Goal: Information Seeking & Learning: Learn about a topic

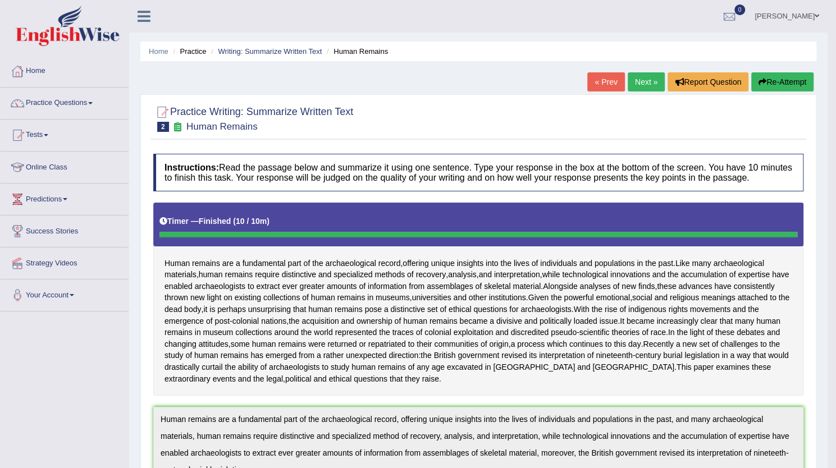
click at [640, 80] on link "Next »" at bounding box center [645, 81] width 37 height 19
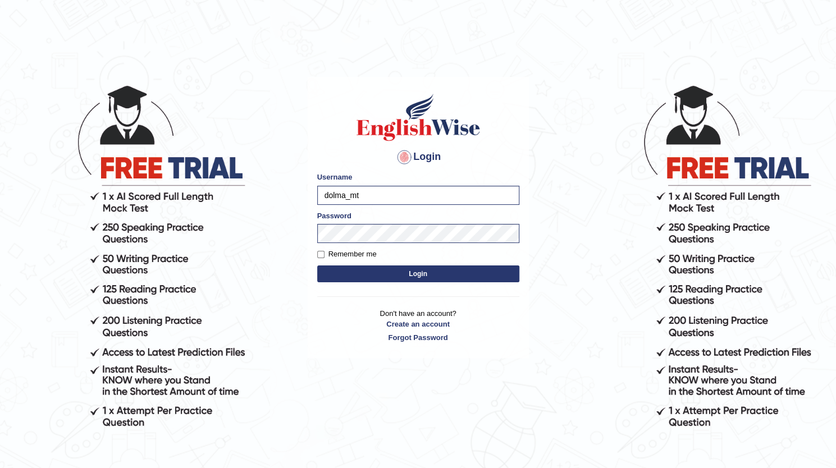
click at [422, 274] on button "Login" at bounding box center [418, 273] width 202 height 17
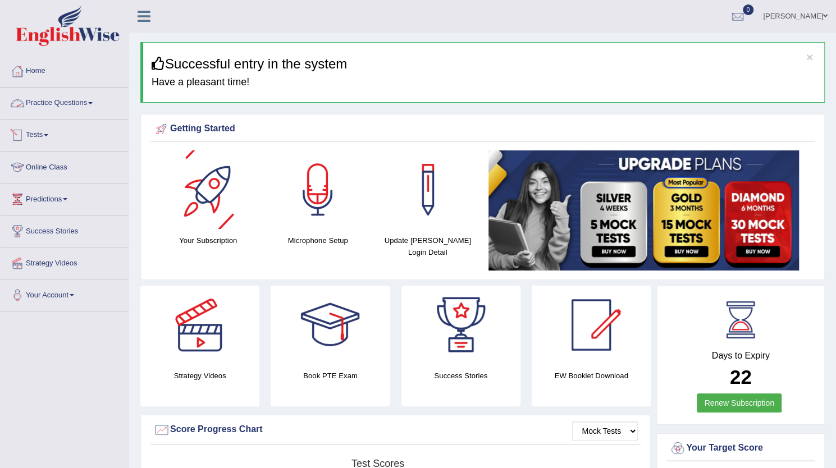
click at [88, 113] on link "Practice Questions" at bounding box center [65, 102] width 128 height 28
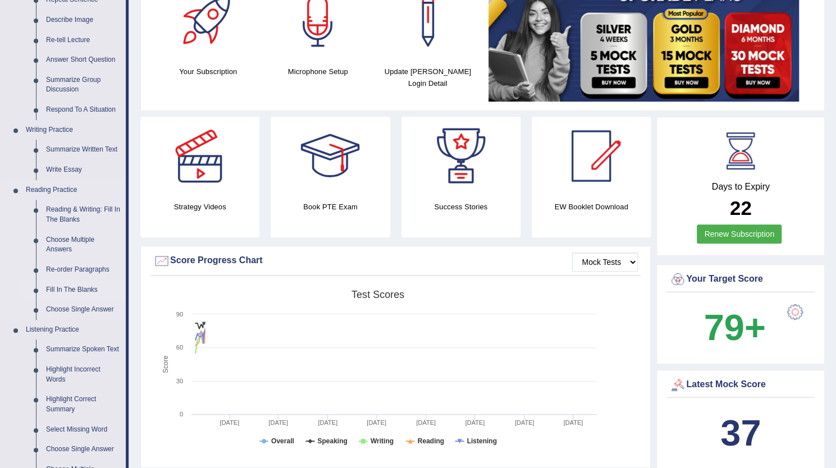
scroll to position [168, 0]
click at [70, 149] on link "Summarize Written Text" at bounding box center [83, 150] width 85 height 20
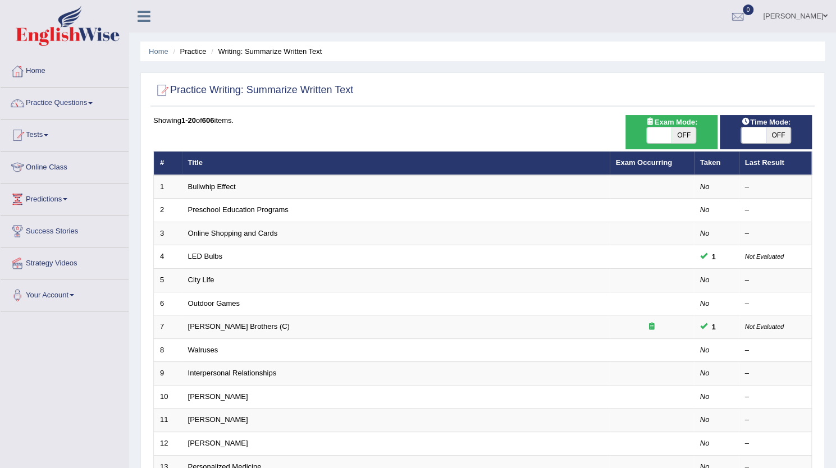
click at [683, 131] on span "OFF" at bounding box center [683, 135] width 25 height 16
checkbox input "true"
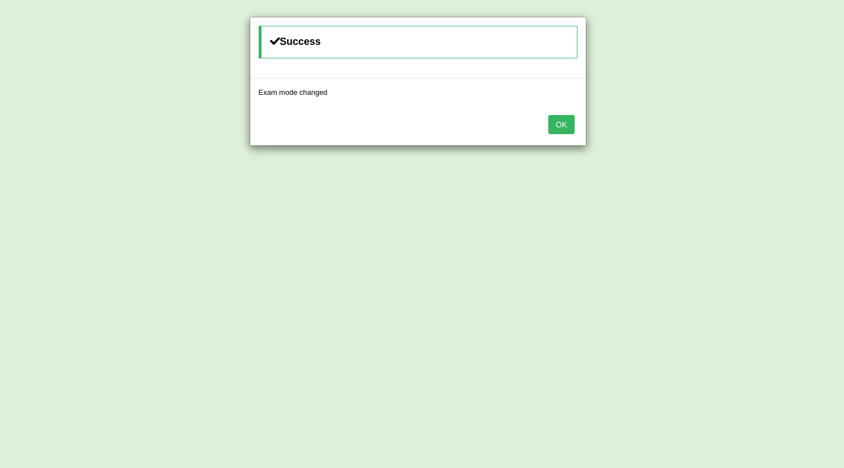
click at [562, 127] on button "OK" at bounding box center [561, 124] width 26 height 19
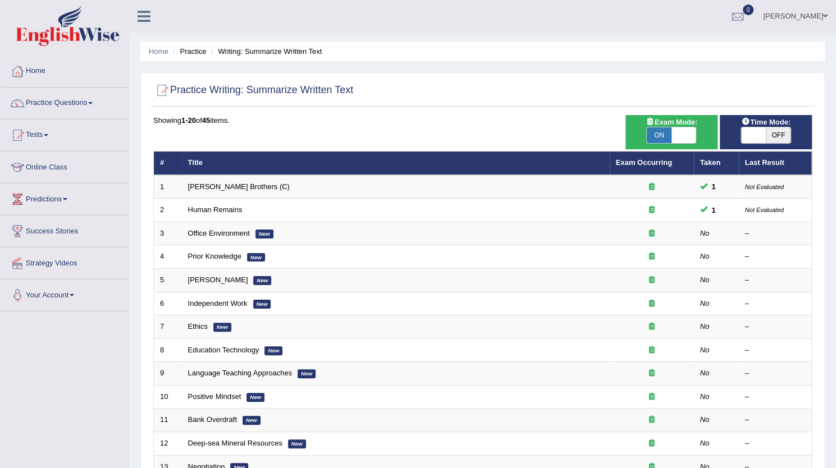
click at [763, 136] on span at bounding box center [753, 135] width 25 height 16
checkbox input "true"
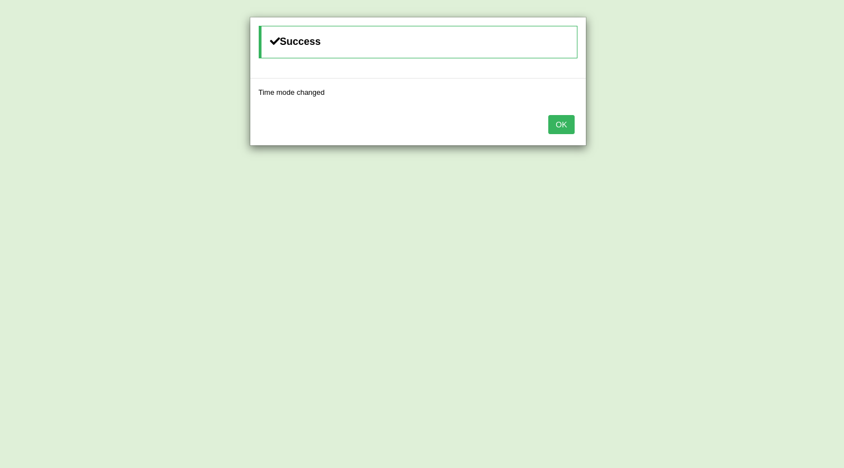
click at [563, 129] on button "OK" at bounding box center [561, 124] width 26 height 19
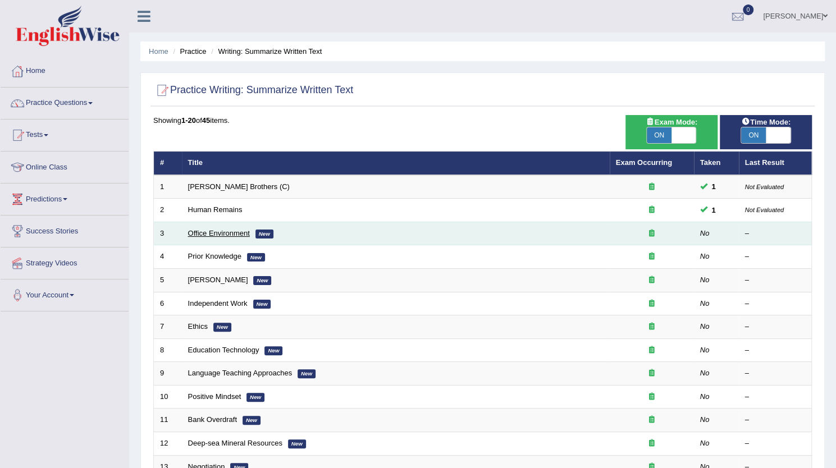
click at [201, 234] on link "Office Environment" at bounding box center [219, 233] width 62 height 8
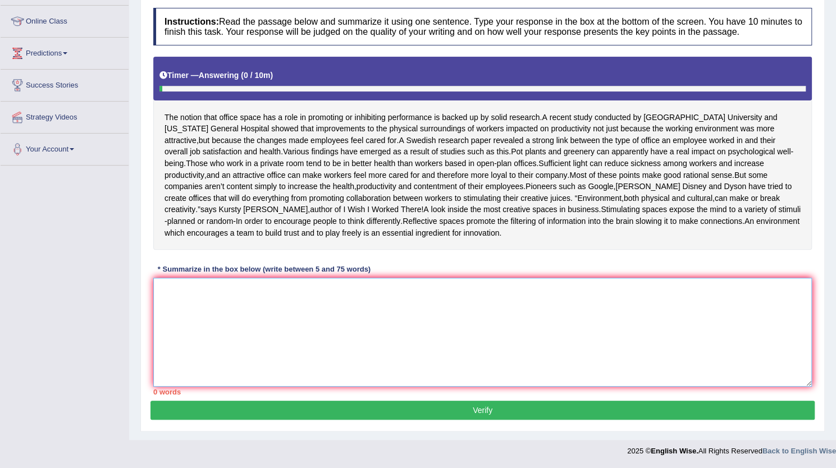
click at [391, 298] on textarea at bounding box center [482, 332] width 658 height 109
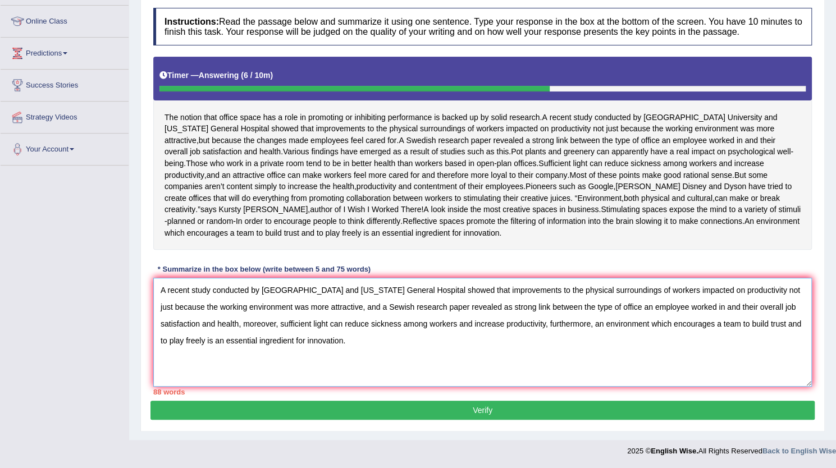
click at [190, 293] on textarea "A recent study conducted by Harvard University and Massachusetts General Hospit…" at bounding box center [482, 332] width 658 height 109
drag, startPoint x: 758, startPoint y: 289, endPoint x: 346, endPoint y: 310, distance: 412.4
click at [346, 310] on textarea "A study conducted by Harvard University and Massachusetts General Hospital show…" at bounding box center [482, 332] width 658 height 109
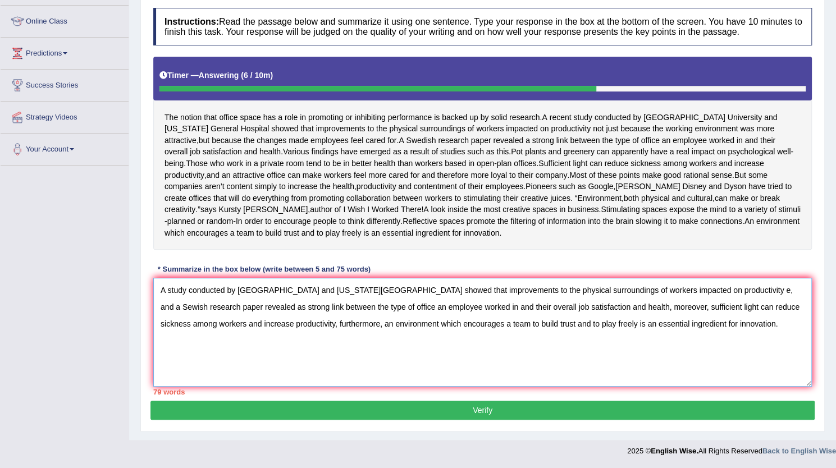
click at [758, 288] on textarea "A study conducted by Harvard University and Massachusetts General Hospital show…" at bounding box center [482, 332] width 658 height 109
click at [767, 290] on textarea "A study conducted by Harvard University and Massachusetts General Hospital show…" at bounding box center [482, 332] width 658 height 109
click at [645, 308] on textarea "A study conducted by Harvard University and Massachusetts General Hospital show…" at bounding box center [482, 332] width 658 height 109
click at [169, 311] on textarea "A study conducted by Harvard University and Massachusetts General Hospital show…" at bounding box center [482, 332] width 658 height 109
click at [212, 349] on textarea "A study conducted by Harvard University and Massachusetts General Hospital show…" at bounding box center [482, 332] width 658 height 109
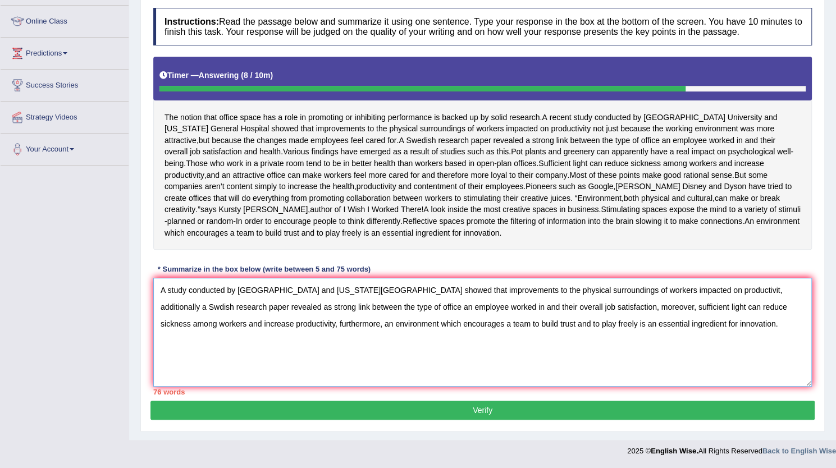
click at [235, 292] on textarea "A study conducted by Harvard University and Massachusetts General Hospital show…" at bounding box center [482, 332] width 658 height 109
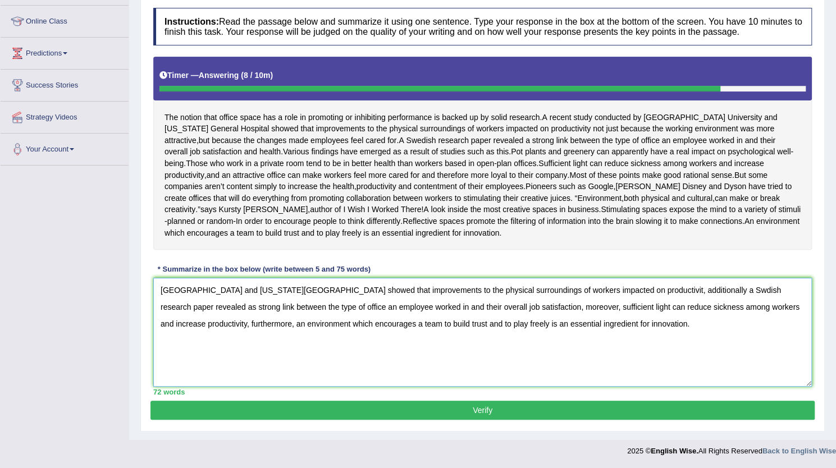
click at [675, 290] on textarea "Harvard University and Massachusetts General Hospital showed that improvements …" at bounding box center [482, 332] width 658 height 109
click at [713, 345] on textarea "Harvard University and Massachusetts General Hospital showed that improvements …" at bounding box center [482, 332] width 658 height 109
type textarea "Harvard University and Massachusetts General Hospital showed that improvements …"
click at [482, 409] on button "Verify" at bounding box center [482, 410] width 664 height 19
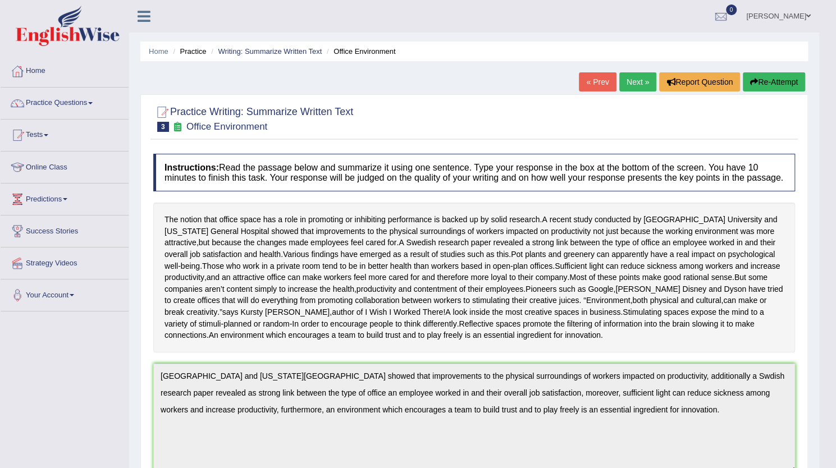
click at [631, 88] on link "Next »" at bounding box center [637, 81] width 37 height 19
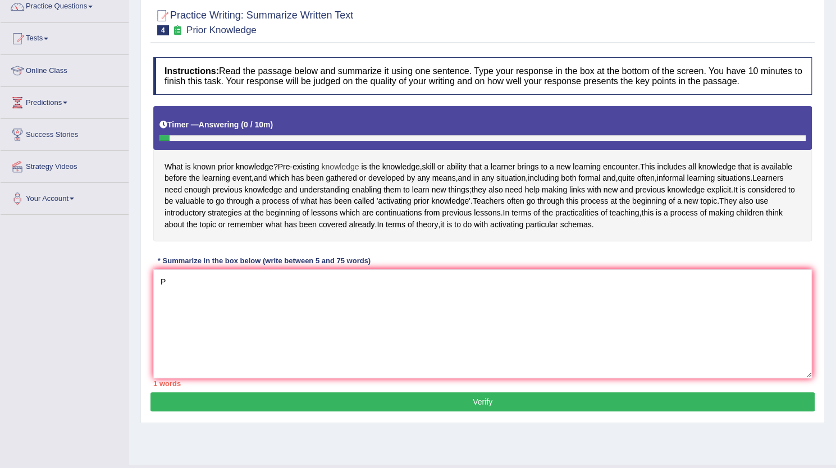
drag, startPoint x: 282, startPoint y: 163, endPoint x: 349, endPoint y: 166, distance: 67.4
click at [349, 166] on div "What is known prior knowledge ? Pre - existing knowledge is the knowledge , ski…" at bounding box center [482, 173] width 658 height 135
click at [206, 300] on textarea "P" at bounding box center [482, 323] width 658 height 109
click at [204, 293] on textarea "Pre-existing knowledge" at bounding box center [482, 323] width 658 height 109
click at [260, 291] on textarea "Pre-existing knowledge" at bounding box center [482, 323] width 658 height 109
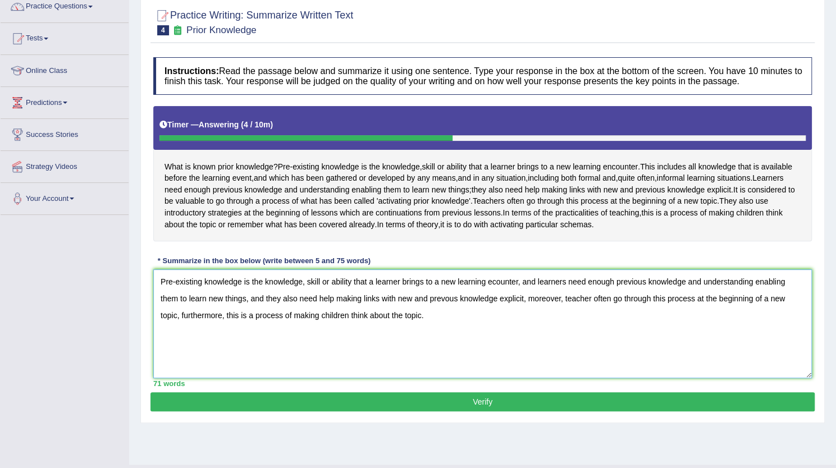
click at [349, 295] on textarea "Pre-existing knowledge is the knowledge, skill or ability that a learner brings…" at bounding box center [482, 323] width 658 height 109
click at [322, 290] on textarea "Pre-existing knowledge is the knowledge, skill that a learner brings to a new l…" at bounding box center [482, 323] width 658 height 109
click at [217, 310] on textarea "Pre-existing knowledge is the knowledge, skill that a learner brings to a new l…" at bounding box center [482, 323] width 658 height 109
click at [533, 309] on textarea "Pre-existing knowledge is the knowledge, skill that a learner brings to a new l…" at bounding box center [482, 323] width 658 height 109
click at [534, 309] on textarea "Pre-existing knowledge is the knowledge, skill that a learner brings to a new l…" at bounding box center [482, 323] width 658 height 109
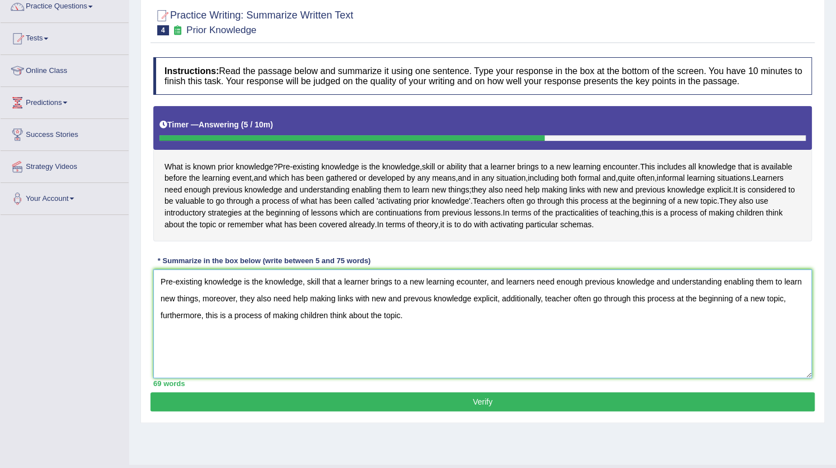
click at [581, 369] on textarea "Pre-existing knowledge is the knowledge, skill that a learner brings to a new l…" at bounding box center [482, 323] width 658 height 109
click at [543, 314] on textarea "Pre-existing knowledge is the knowledge, skill that a learner brings to a new l…" at bounding box center [482, 323] width 658 height 109
click at [543, 365] on textarea "Pre-existing knowledge is the knowledge, skill that a learner brings to a new l…" at bounding box center [482, 323] width 658 height 109
click at [568, 309] on textarea "Pre-existing knowledge is the knowledge, skill that a learner brings to a new l…" at bounding box center [482, 323] width 658 height 109
click at [606, 355] on textarea "Pre-existing knowledge is the knowledge, skill that a learner brings to a new l…" at bounding box center [482, 323] width 658 height 109
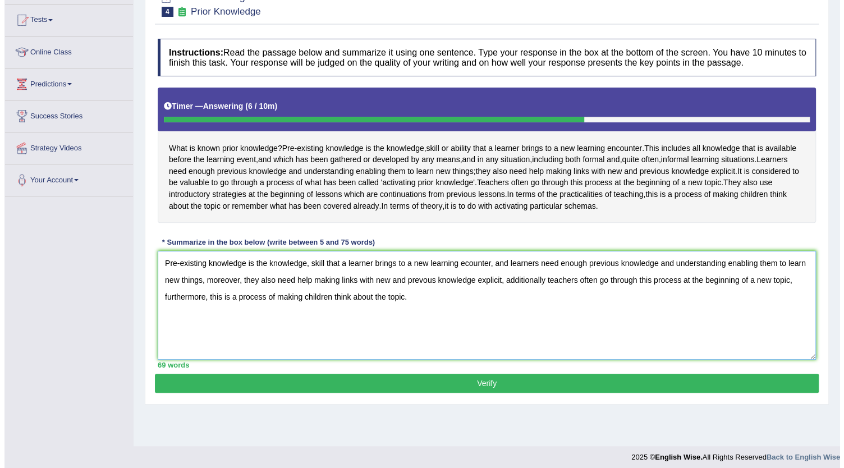
scroll to position [114, 0]
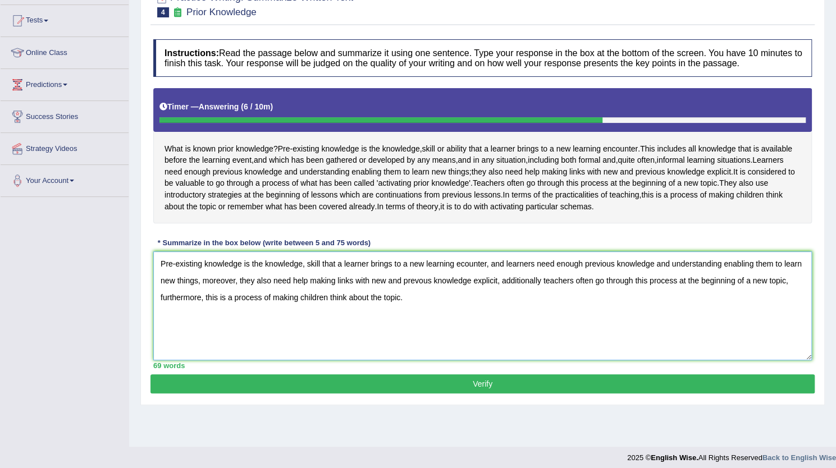
type textarea "Pre-existing knowledge is the knowledge, skill that a learner brings to a new l…"
click at [497, 388] on button "Verify" at bounding box center [482, 383] width 664 height 19
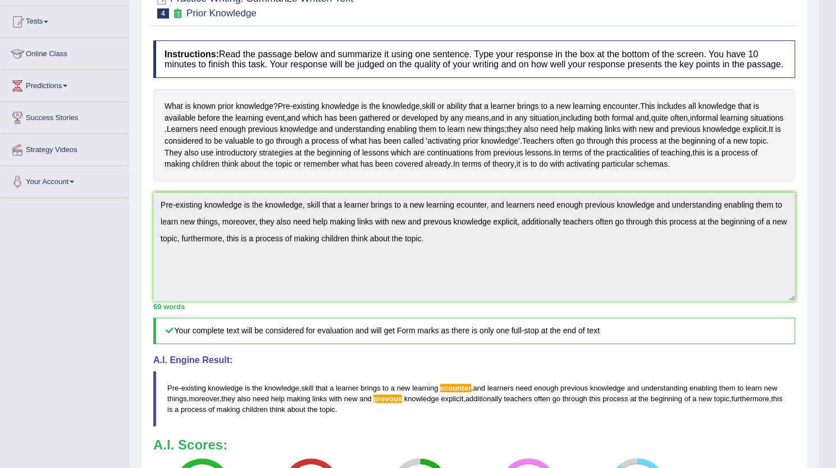
scroll to position [0, 0]
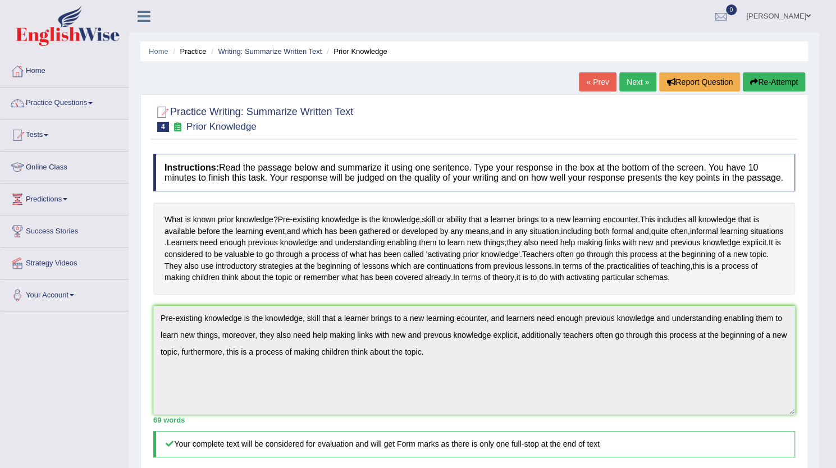
click at [766, 85] on button "Re-Attempt" at bounding box center [773, 81] width 62 height 19
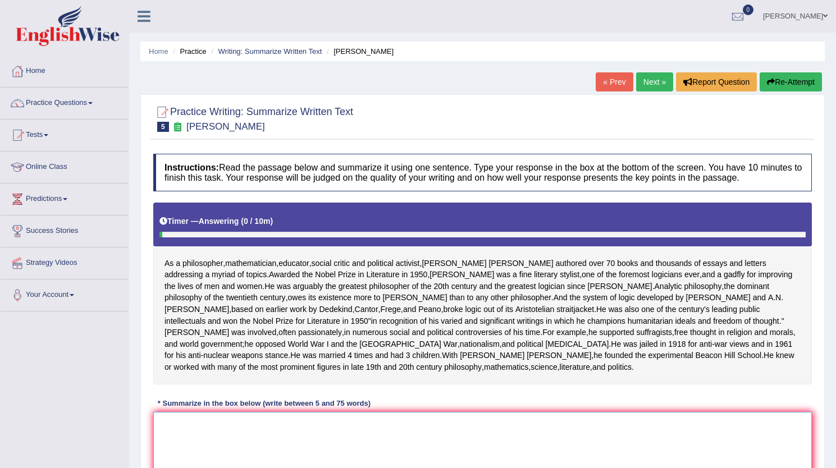
click at [250, 412] on textarea at bounding box center [482, 466] width 658 height 109
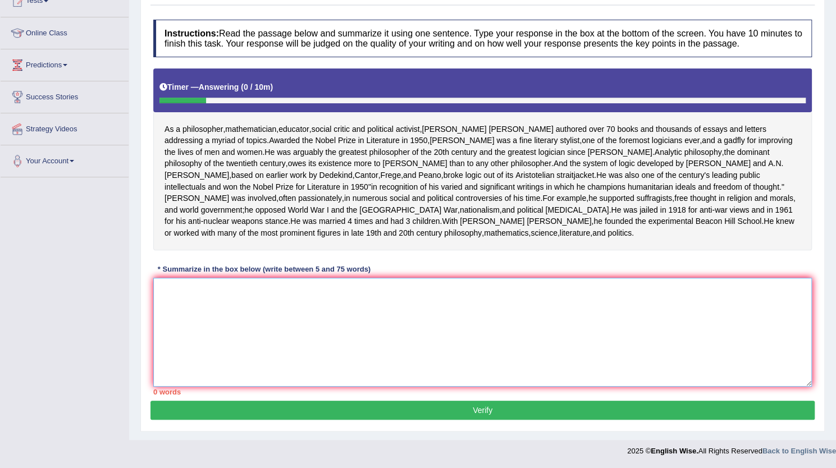
click at [246, 313] on textarea at bounding box center [482, 332] width 658 height 109
type textarea "A"
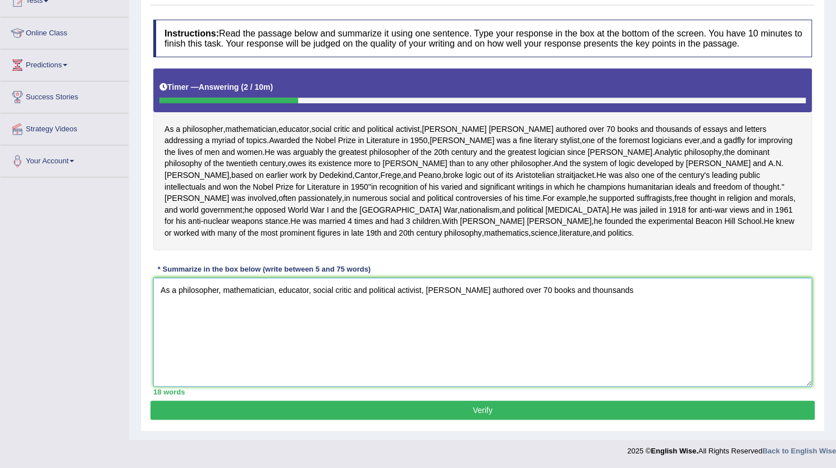
click at [604, 293] on textarea "As a philosopher, mathematician, educator, social critic and political activist…" at bounding box center [482, 332] width 658 height 109
click at [681, 294] on textarea "As a philosopher, mathematician, educator, social critic and political activist…" at bounding box center [482, 332] width 658 height 109
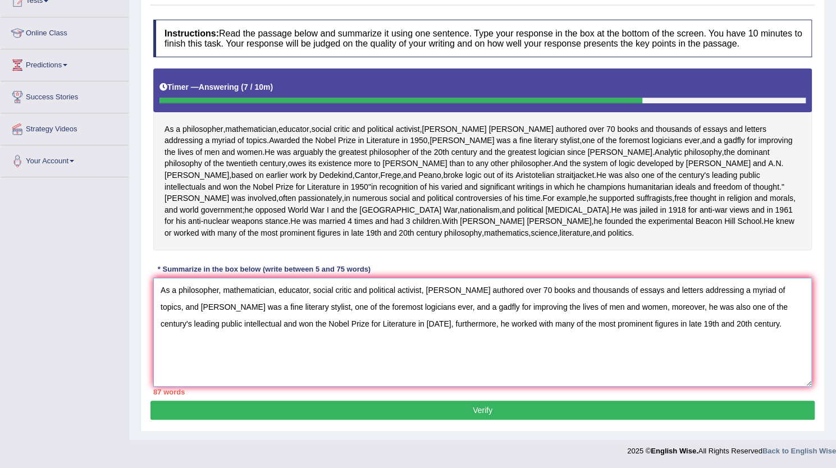
drag, startPoint x: 424, startPoint y: 289, endPoint x: 138, endPoint y: 296, distance: 285.7
click at [138, 296] on div "Home Practice Writing: Summarize Written Text Bertrand Russell « Prev Next » Re…" at bounding box center [482, 153] width 706 height 574
click at [671, 293] on textarea "Bertrand Russell authored over 70 books and thousands of essays and letters add…" at bounding box center [482, 332] width 658 height 109
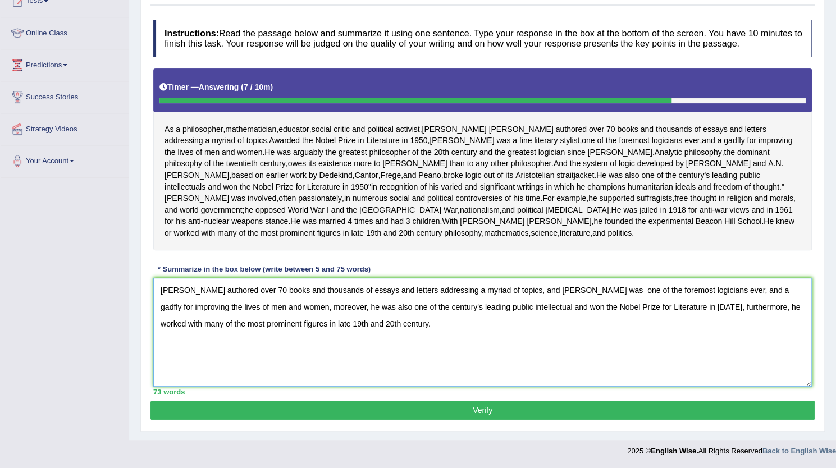
click at [604, 293] on textarea "Bertrand Russell authored over 70 books and thousands of essays and letters add…" at bounding box center [482, 332] width 658 height 109
click at [536, 311] on textarea "Bertrand Russell authored over 70 books and thousands of essays and letters add…" at bounding box center [482, 332] width 658 height 109
type textarea "Bertrand Russell authored over 70 books and thousands of essays and letters add…"
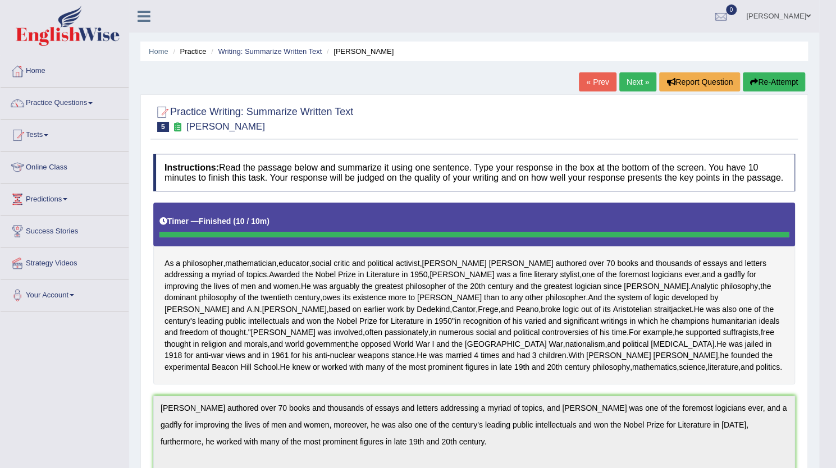
click at [634, 81] on link "Next »" at bounding box center [637, 81] width 37 height 19
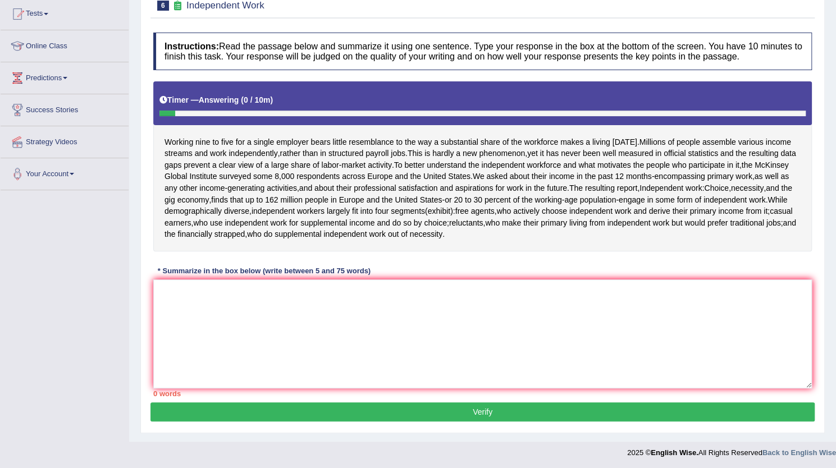
click at [337, 314] on textarea at bounding box center [482, 333] width 658 height 109
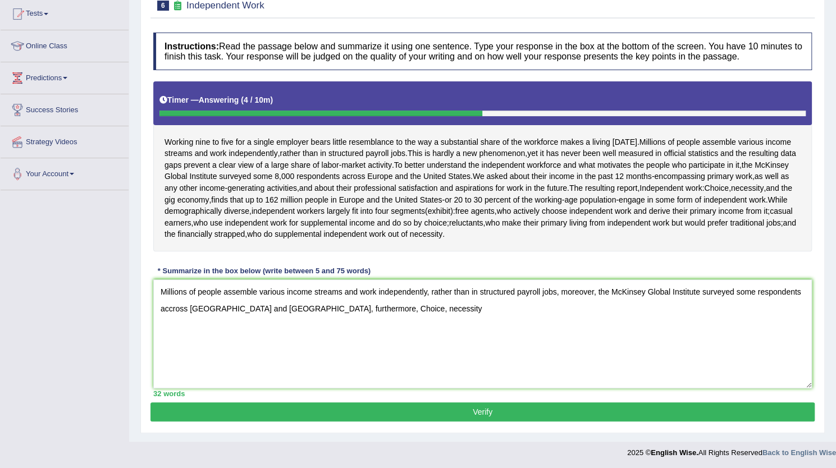
click at [333, 309] on textarea "Millions of people assemble various income streams and work independently, rath…" at bounding box center [482, 333] width 658 height 109
click at [432, 304] on textarea "Millions of people assemble various income streams and work independently, rath…" at bounding box center [482, 333] width 658 height 109
click at [510, 313] on textarea "Millions of people assemble various income streams and work independently, rath…" at bounding box center [482, 333] width 658 height 109
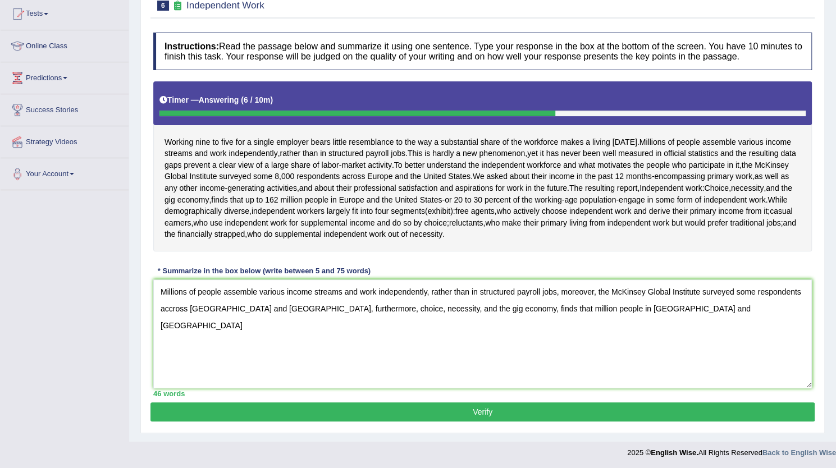
drag, startPoint x: 552, startPoint y: 308, endPoint x: 709, endPoint y: 327, distance: 157.7
click at [709, 327] on textarea "Millions of people assemble various income streams and work independently, rath…" at bounding box center [482, 333] width 658 height 109
click at [185, 327] on textarea "Millions of people assemble various income streams and work independently, rath…" at bounding box center [482, 333] width 658 height 109
click at [287, 331] on textarea "Millions of people assemble various income streams and work independently, rath…" at bounding box center [482, 333] width 658 height 109
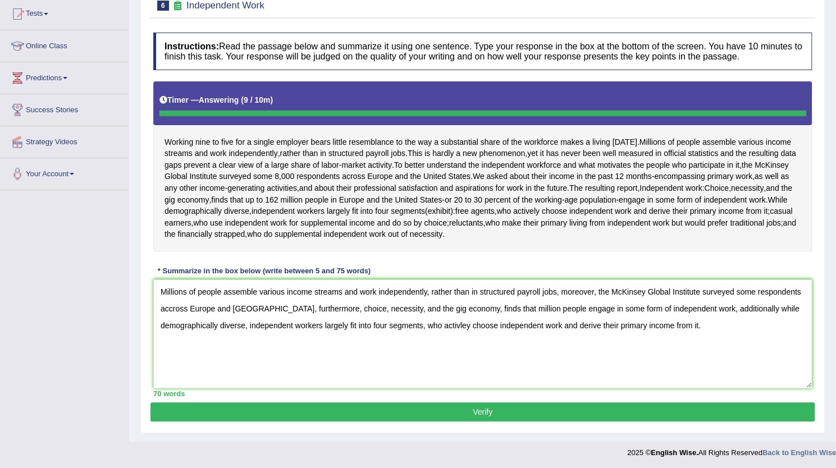
type textarea "Millions of people assemble various income streams and work independently, rath…"
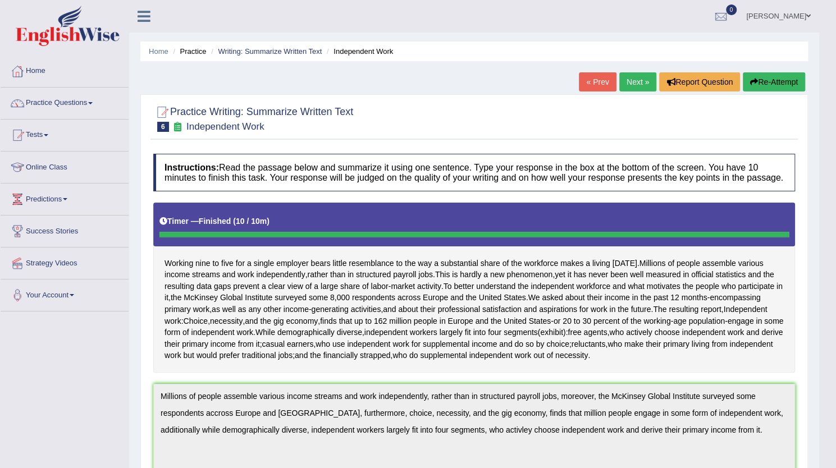
click at [641, 78] on link "Next »" at bounding box center [637, 81] width 37 height 19
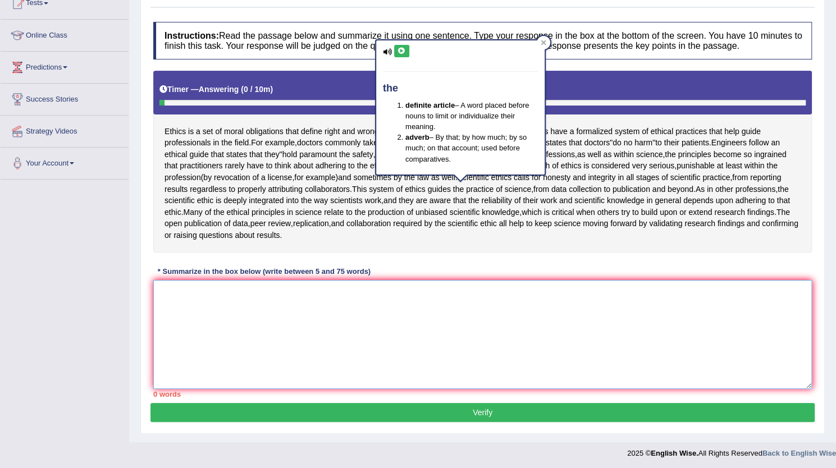
click at [459, 315] on textarea at bounding box center [482, 334] width 658 height 109
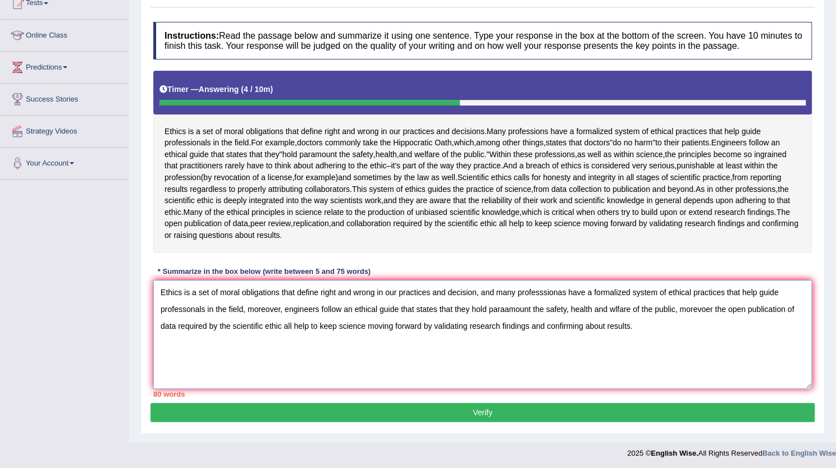
click at [476, 290] on textarea "Ethics is a set of moral obligations that define right and wrong in our practic…" at bounding box center [482, 334] width 658 height 109
click at [565, 292] on textarea "Ethics is a set of moral obligations that define right and wrong in our practic…" at bounding box center [482, 334] width 658 height 109
click at [548, 288] on textarea "Ethics is a set of moral obligations that define right and wrong in our practic…" at bounding box center [482, 334] width 658 height 109
click at [550, 291] on textarea "Ethics is a set of moral obligations that define right and wrong in our practic…" at bounding box center [482, 334] width 658 height 109
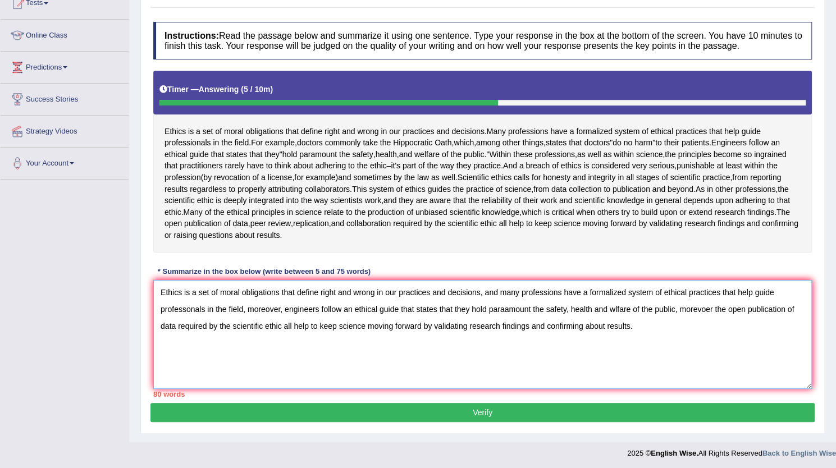
click at [183, 310] on textarea "Ethics is a set of moral obligations that define right and wrong in our practic…" at bounding box center [482, 334] width 658 height 109
click at [185, 310] on textarea "Ethics is a set of moral obligations that define right and wrong in our practic…" at bounding box center [482, 334] width 658 height 109
click at [506, 310] on textarea "Ethics is a set of moral obligations that define right and wrong in our practic…" at bounding box center [482, 334] width 658 height 109
click at [594, 310] on textarea "Ethics is a set of moral obligations that define right and wrong in our practic…" at bounding box center [482, 334] width 658 height 109
click at [591, 309] on textarea "Ethics is a set of moral obligations that define right and wrong in our practic…" at bounding box center [482, 334] width 658 height 109
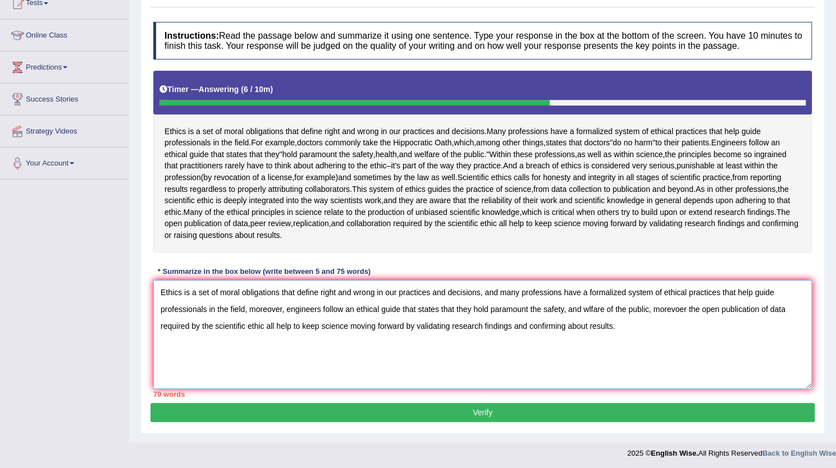
click at [588, 308] on textarea "Ethics is a set of moral obligations that define right and wrong in our practic…" at bounding box center [482, 334] width 658 height 109
click at [687, 310] on textarea "Ethics is a set of moral obligations that define right and wrong in our practic…" at bounding box center [482, 334] width 658 height 109
click at [690, 314] on textarea "Ethics is a set of moral obligations that define right and wrong in our practic…" at bounding box center [482, 334] width 658 height 109
drag, startPoint x: 517, startPoint y: 325, endPoint x: 596, endPoint y: 337, distance: 80.0
click at [596, 337] on textarea "Ethics is a set of moral obligations that define right and wrong in our practic…" at bounding box center [482, 334] width 658 height 109
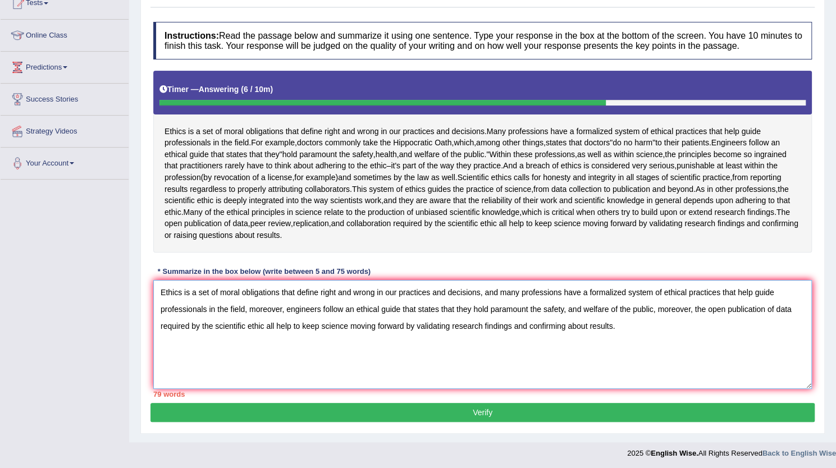
drag, startPoint x: 634, startPoint y: 323, endPoint x: 513, endPoint y: 329, distance: 121.4
click at [513, 329] on textarea "Ethics is a set of moral obligations that define right and wrong in our practic…" at bounding box center [482, 334] width 658 height 109
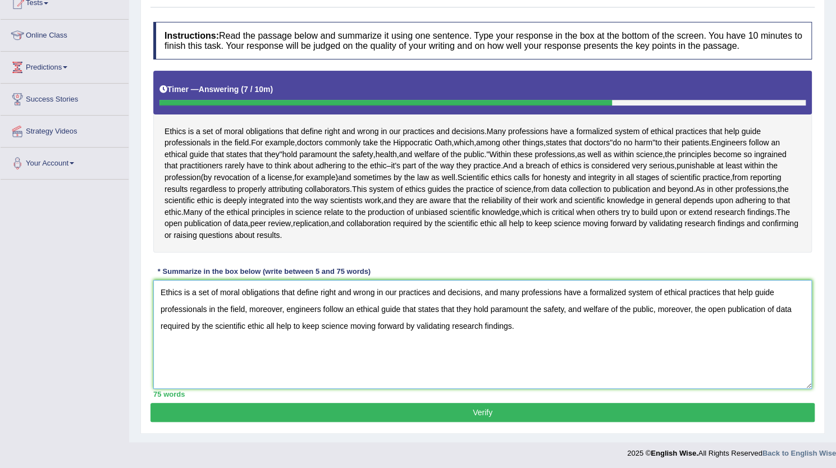
type textarea "Ethics is a set of moral obligations that define right and wrong in our practic…"
click at [362, 416] on button "Verify" at bounding box center [482, 412] width 664 height 19
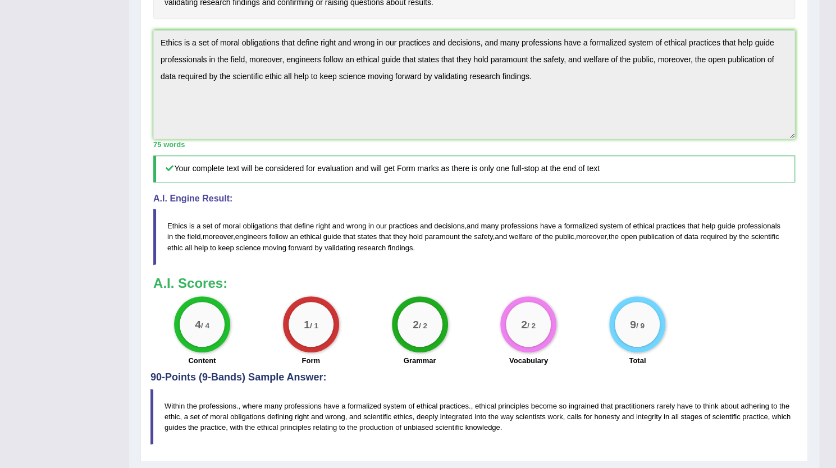
scroll to position [323, 0]
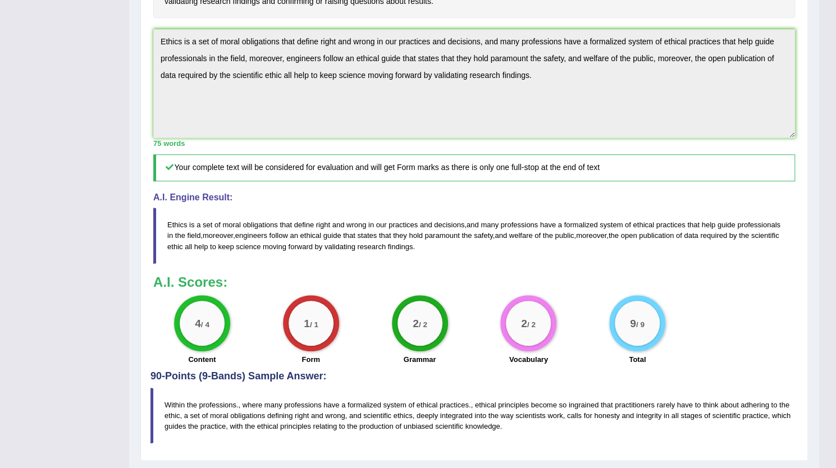
click at [774, 322] on div "4 / 4 Content 1 / 1 Form 2 / 2 Grammar 2 / 2 Vocabulary 9 / 9 Total" at bounding box center [474, 331] width 653 height 72
